Goal: Task Accomplishment & Management: Use online tool/utility

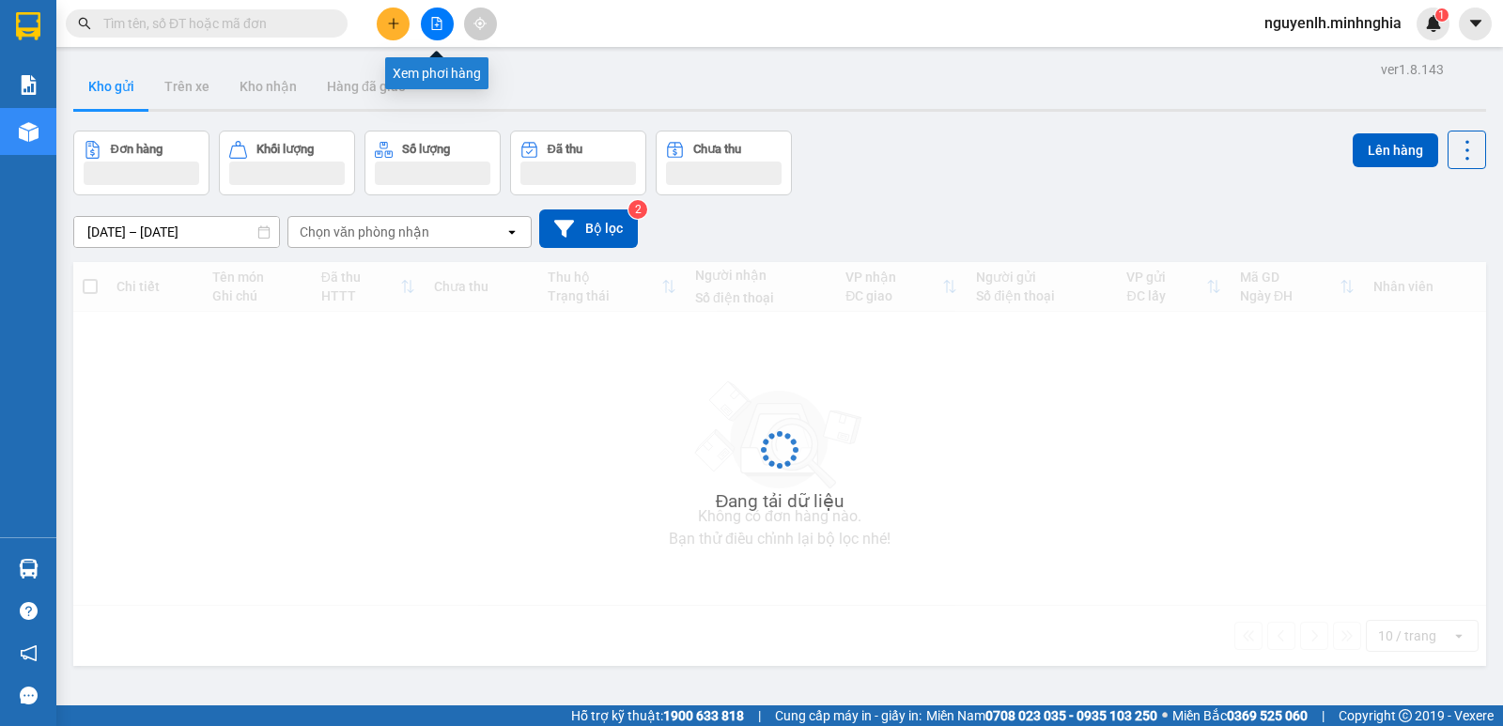
click at [441, 26] on icon "file-add" at bounding box center [436, 23] width 13 height 13
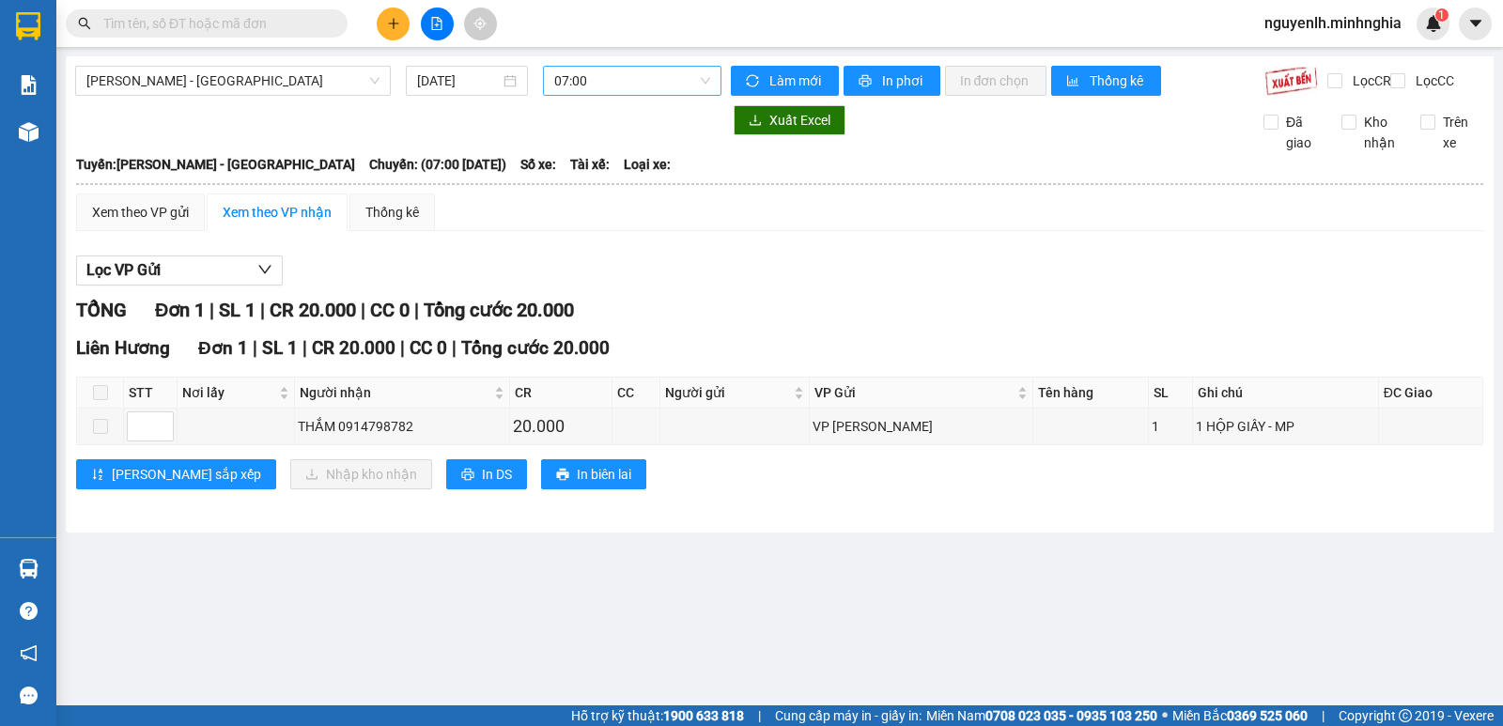
click at [640, 81] on span "07:00" at bounding box center [631, 81] width 155 height 28
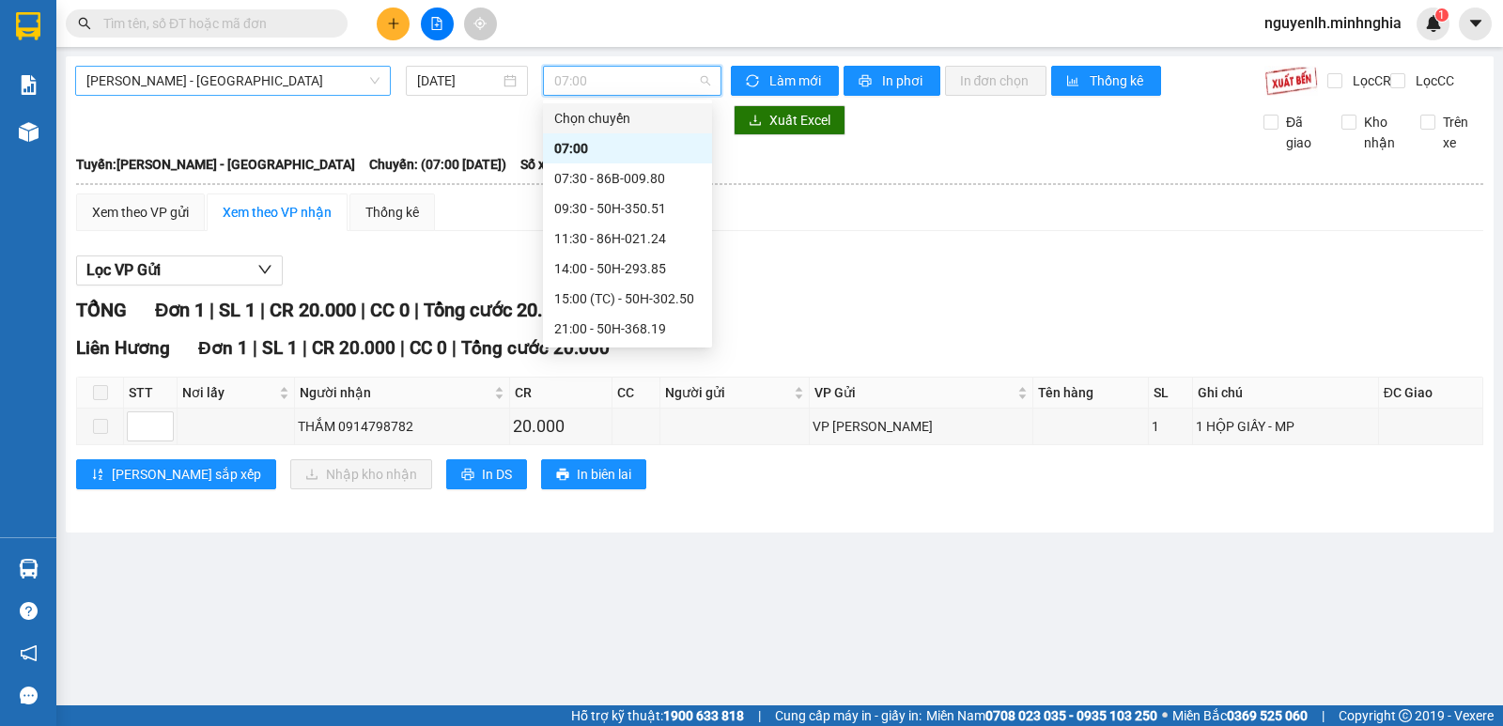
click at [304, 85] on span "[PERSON_NAME] - [GEOGRAPHIC_DATA]" at bounding box center [232, 81] width 293 height 28
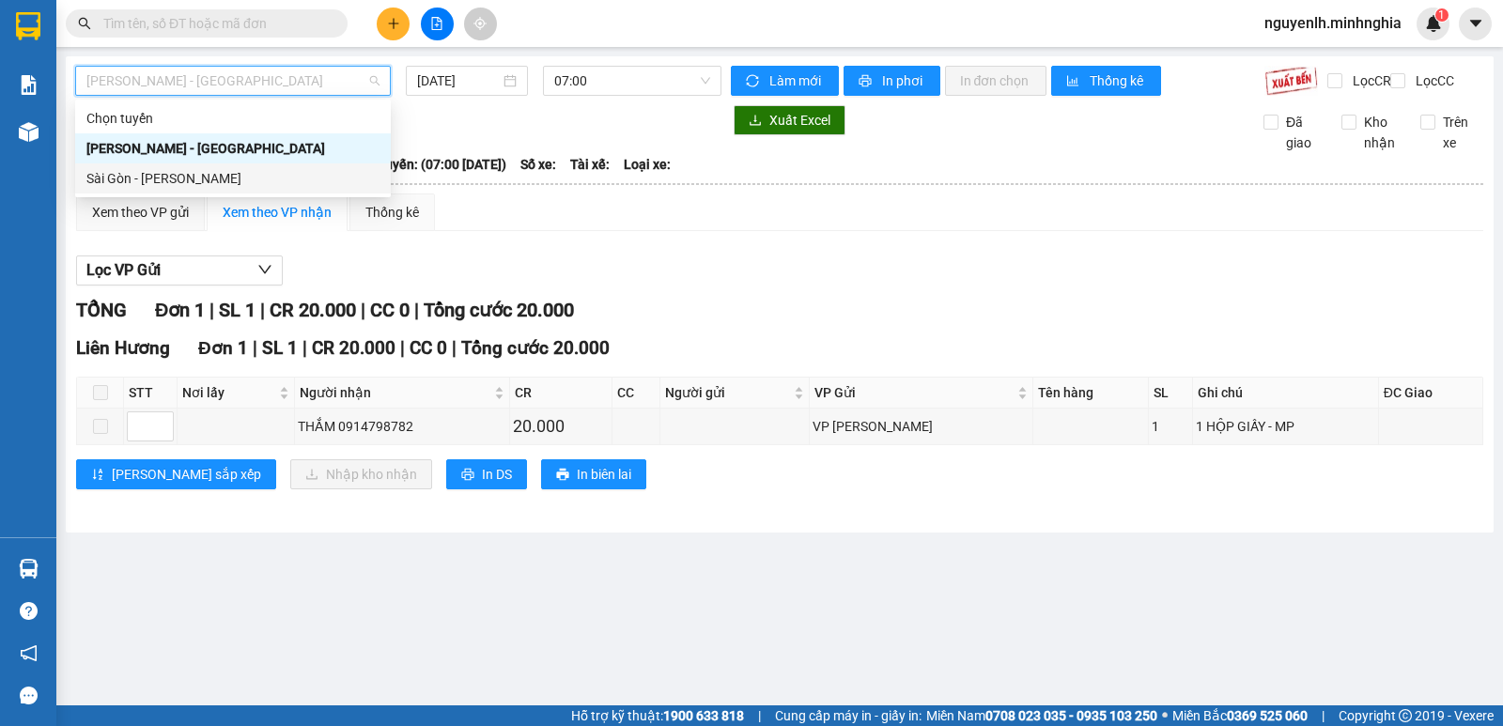
click at [235, 184] on div "Sài Gòn - [PERSON_NAME]" at bounding box center [232, 178] width 293 height 21
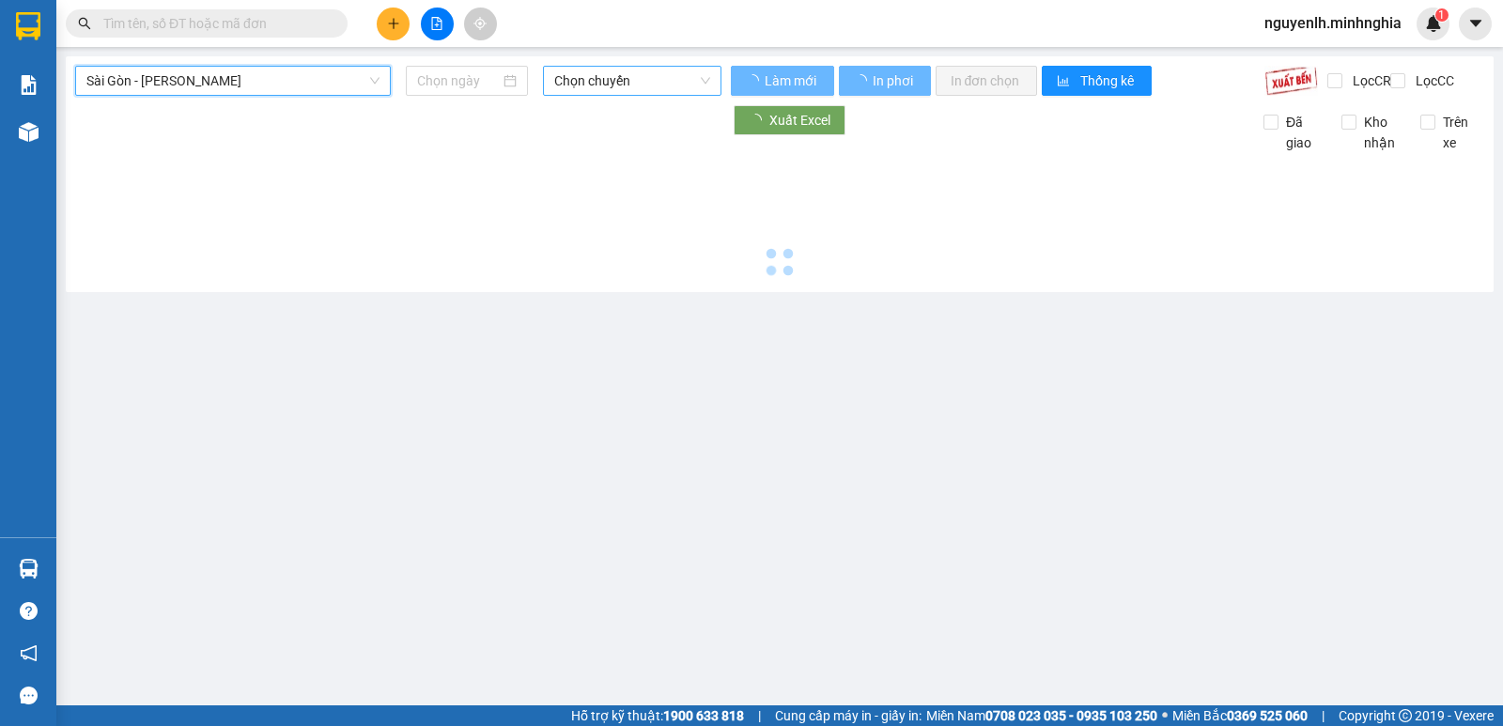
type input "[DATE]"
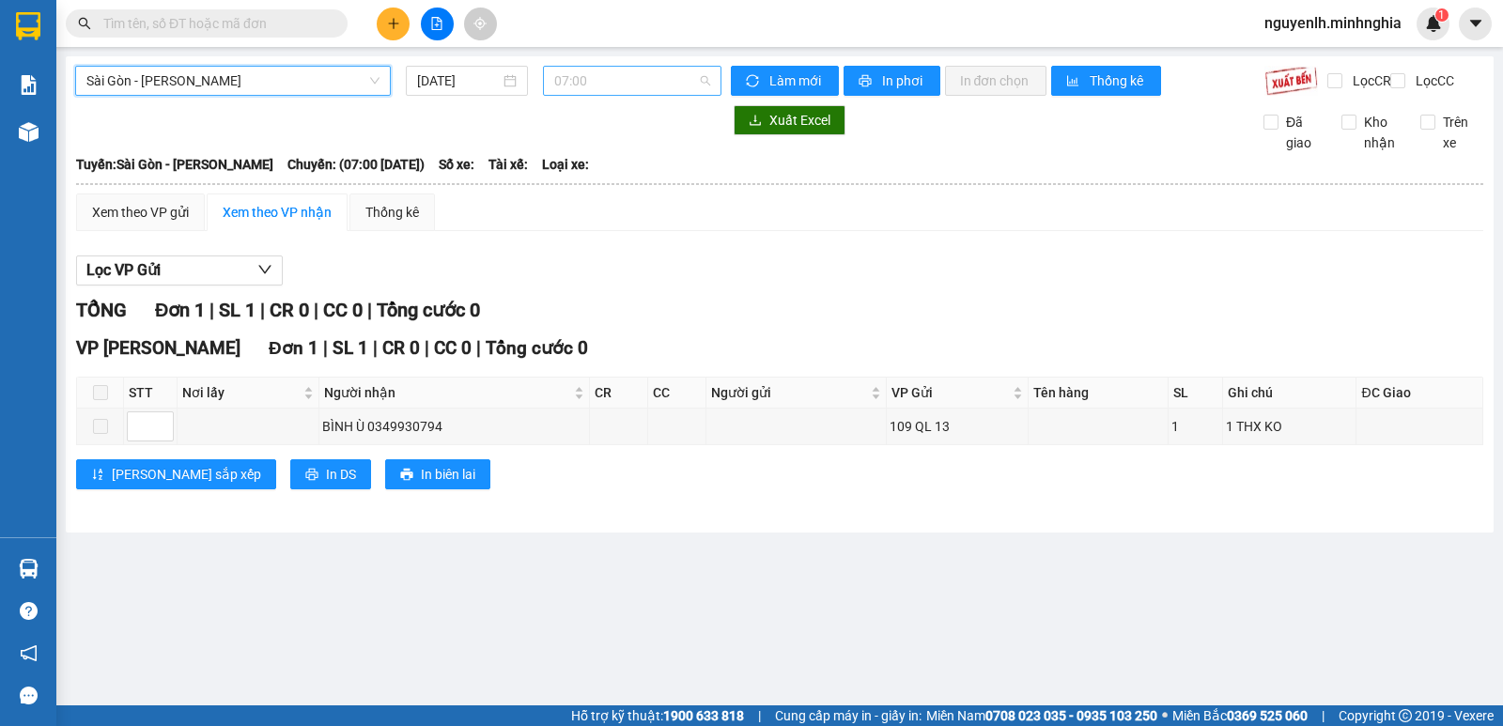
click at [608, 78] on span "07:00" at bounding box center [631, 81] width 155 height 28
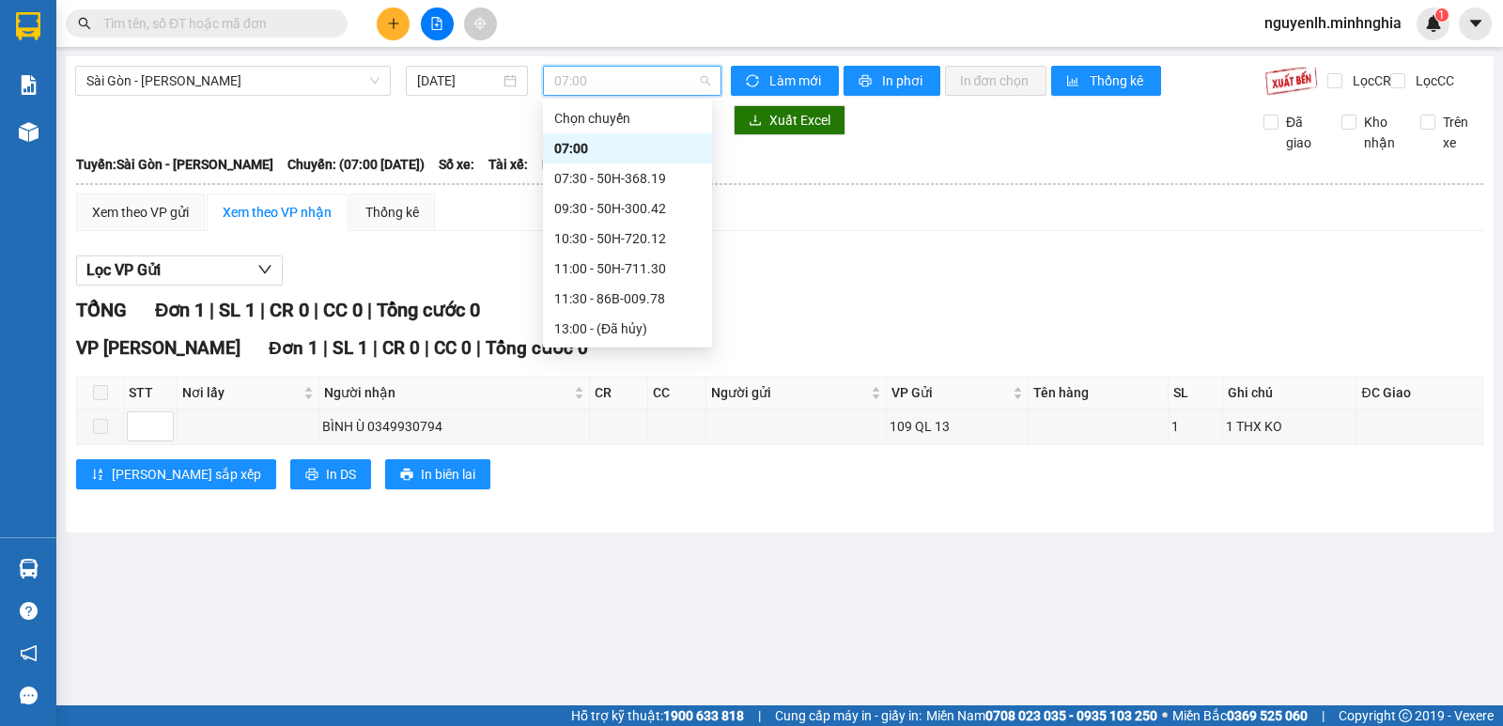
scroll to position [180, 0]
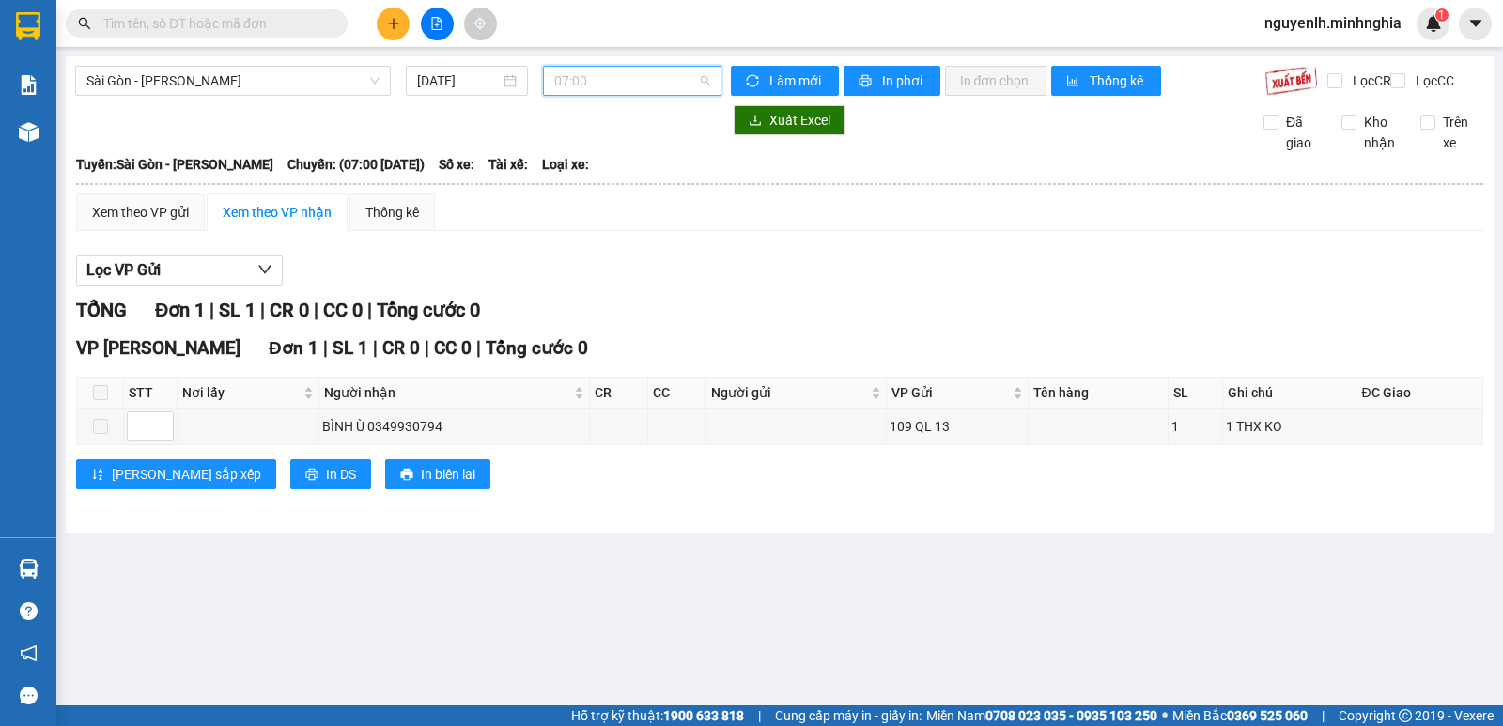
click at [640, 94] on span "07:00" at bounding box center [631, 81] width 155 height 28
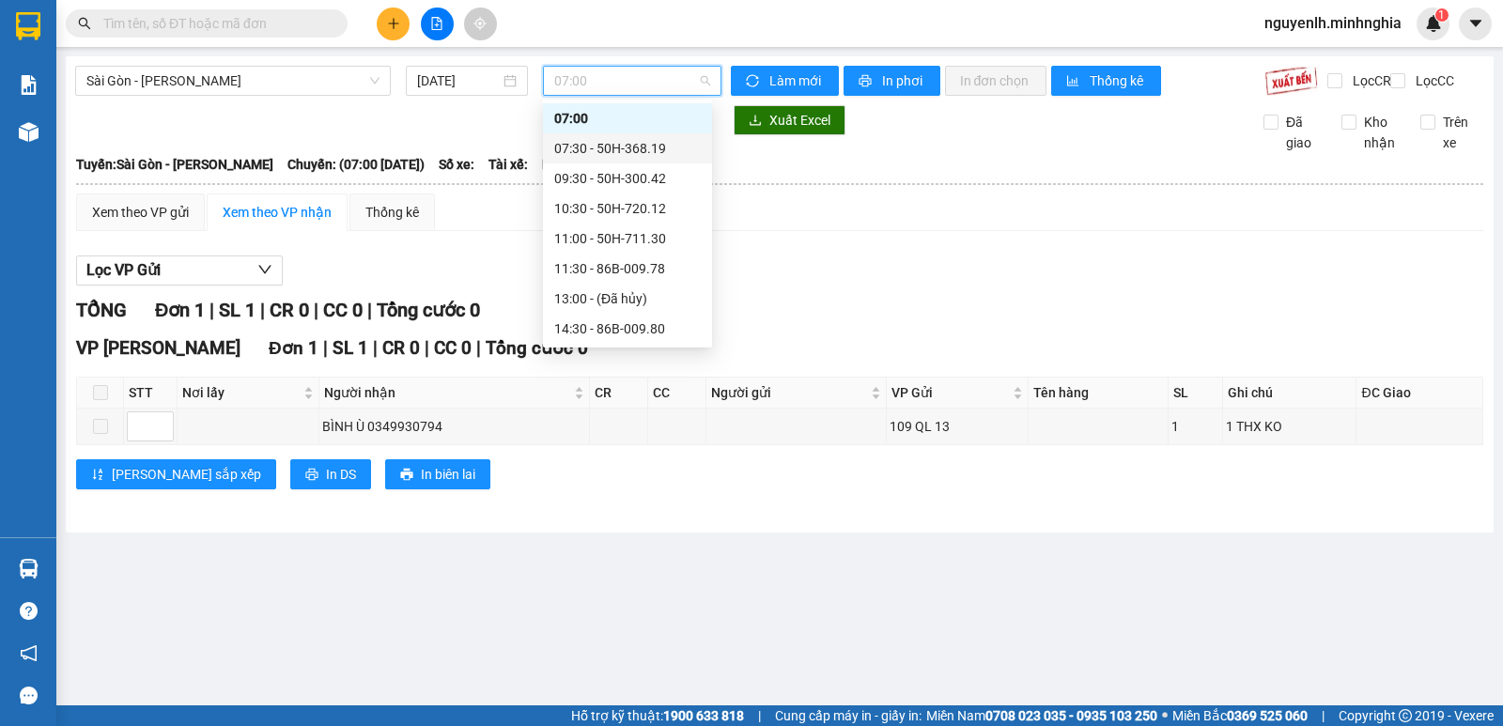
click at [592, 148] on div "07:30 - 50H-368.19" at bounding box center [627, 148] width 147 height 21
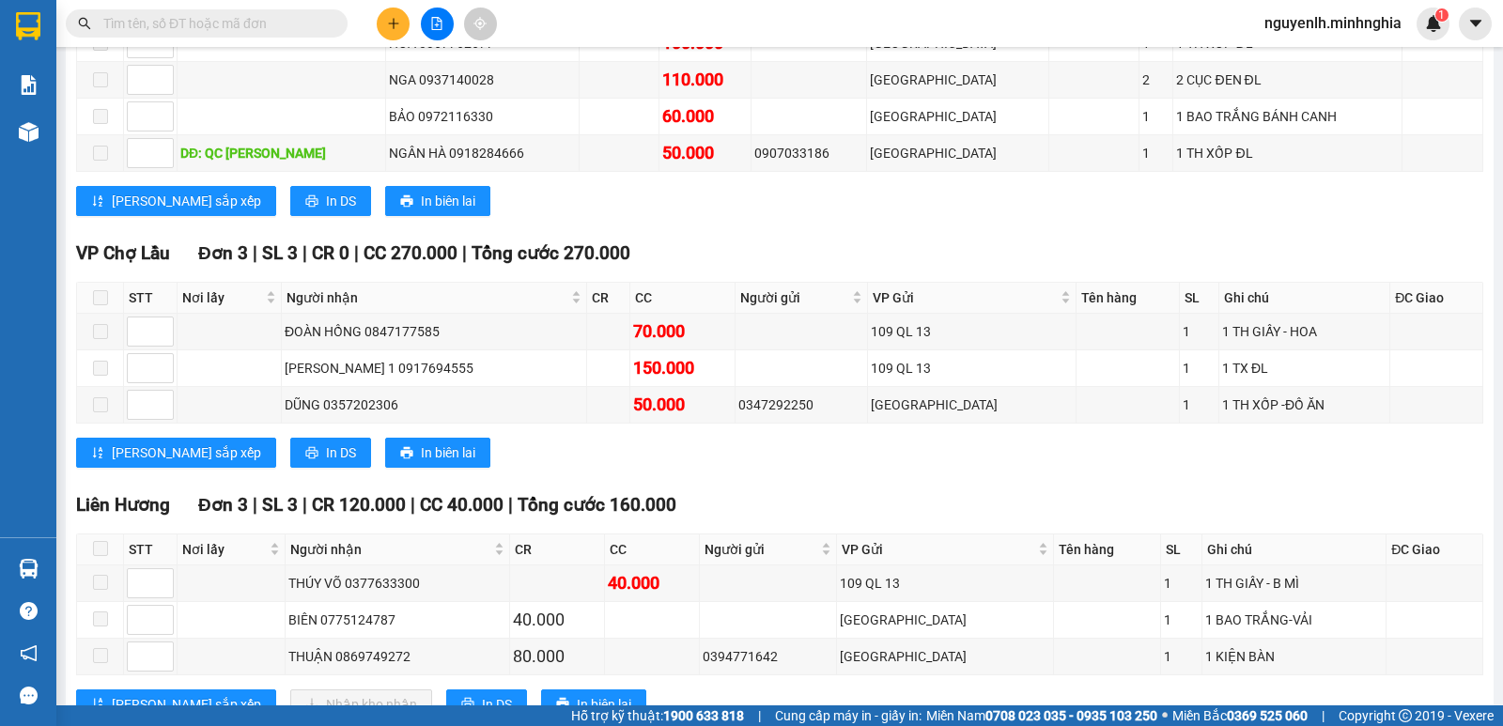
scroll to position [1472, 0]
